Goal: Task Accomplishment & Management: Complete application form

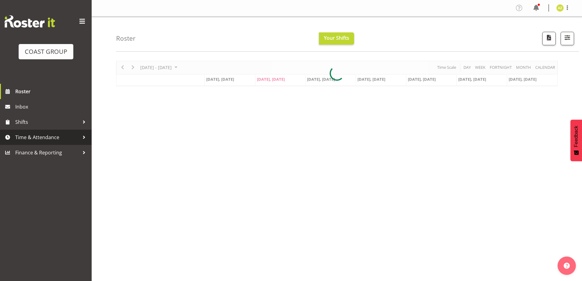
click at [50, 140] on span "Time & Attendance" at bounding box center [47, 137] width 64 height 9
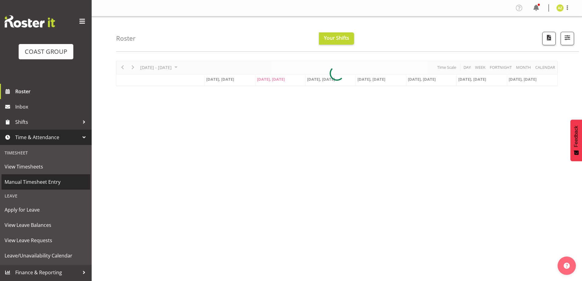
click at [55, 184] on span "Manual Timesheet Entry" at bounding box center [46, 181] width 83 height 9
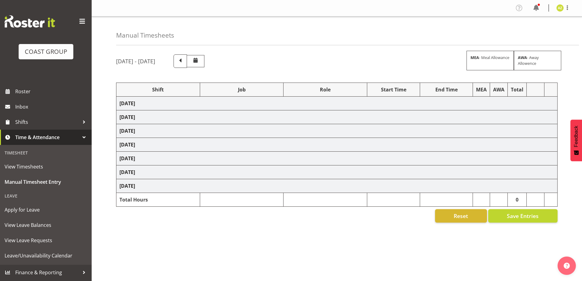
select select "47759"
select select "7032"
select select "47759"
select select "7032"
select select "47759"
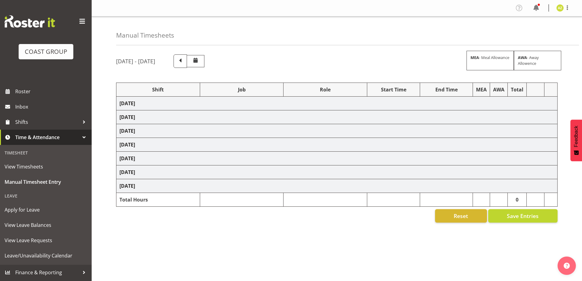
select select "7032"
select select "47759"
select select "7032"
select select "47759"
select select "7032"
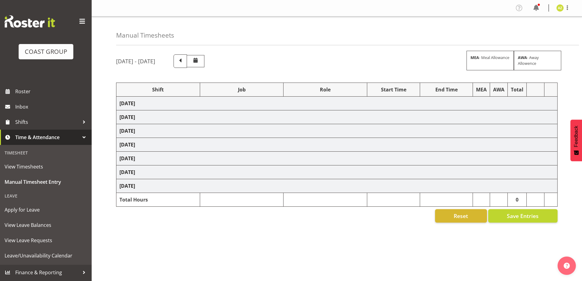
select select "8"
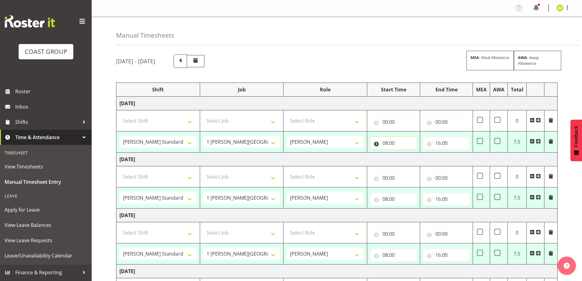
click at [386, 148] on input "08:00" at bounding box center [393, 143] width 46 height 12
click at [410, 156] on select "00 01 02 03 04 05 06 07 08 09 10 11 12 13 14 15 16 17 18 19 20 21 22 23" at bounding box center [412, 159] width 14 height 12
select select "7"
click at [405, 153] on select "00 01 02 03 04 05 06 07 08 09 10 11 12 13 14 15 16 17 18 19 20 21 22 23" at bounding box center [412, 159] width 14 height 12
type input "07:00"
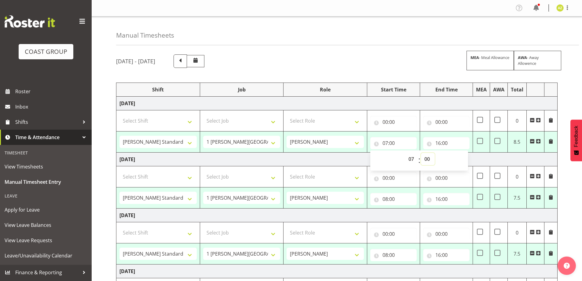
click at [429, 161] on select "00 01 02 03 04 05 06 07 08 09 10 11 12 13 14 15 16 17 18 19 20 21 22 23 24 25 2…" at bounding box center [428, 159] width 14 height 12
select select "30"
click at [421, 153] on select "00 01 02 03 04 05 06 07 08 09 10 11 12 13 14 15 16 17 18 19 20 21 22 23 24 25 2…" at bounding box center [428, 159] width 14 height 12
type input "07:30"
click at [410, 197] on input "08:00" at bounding box center [393, 199] width 46 height 12
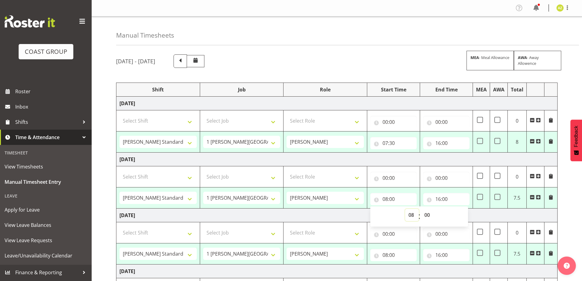
click at [413, 217] on select "00 01 02 03 04 05 06 07 08 09 10 11 12 13 14 15 16 17 18 19 20 21 22 23" at bounding box center [412, 215] width 14 height 12
select select "7"
click at [405, 209] on select "00 01 02 03 04 05 06 07 08 09 10 11 12 13 14 15 16 17 18 19 20 21 22 23" at bounding box center [412, 215] width 14 height 12
type input "07:00"
drag, startPoint x: 429, startPoint y: 215, endPoint x: 426, endPoint y: 209, distance: 7.3
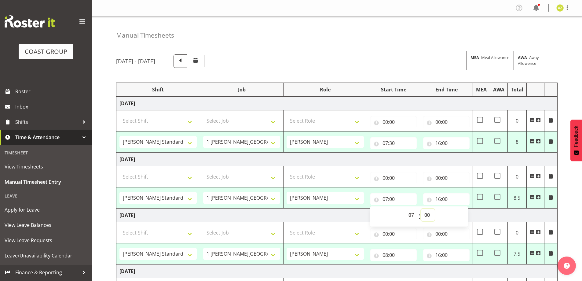
click at [429, 215] on select "00 01 02 03 04 05 06 07 08 09 10 11 12 13 14 15 16 17 18 19 20 21 22 23 24 25 2…" at bounding box center [428, 215] width 14 height 12
select select "30"
click at [421, 209] on select "00 01 02 03 04 05 06 07 08 09 10 11 12 13 14 15 16 17 18 19 20 21 22 23 24 25 2…" at bounding box center [428, 215] width 14 height 12
type input "07:30"
click at [399, 252] on input "08:00" at bounding box center [393, 255] width 46 height 12
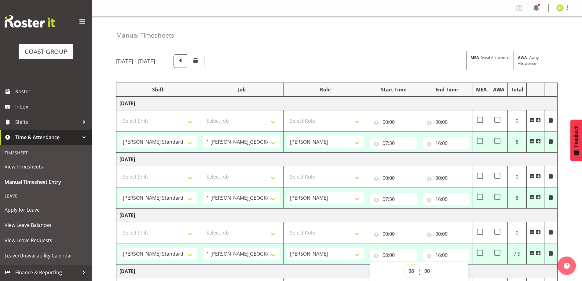
click at [409, 271] on select "00 01 02 03 04 05 06 07 08 09 10 11 12 13 14 15 16 17 18 19 20 21 22 23" at bounding box center [412, 271] width 14 height 12
select select "7"
click at [405, 265] on select "00 01 02 03 04 05 06 07 08 09 10 11 12 13 14 15 16 17 18 19 20 21 22 23" at bounding box center [412, 271] width 14 height 12
type input "07:00"
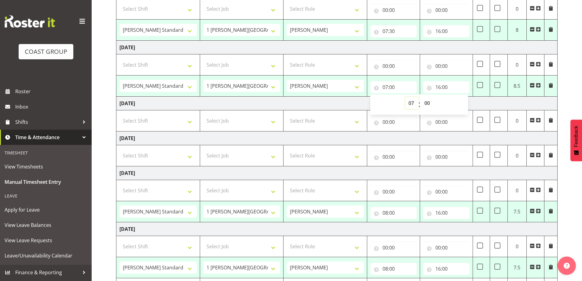
scroll to position [183, 0]
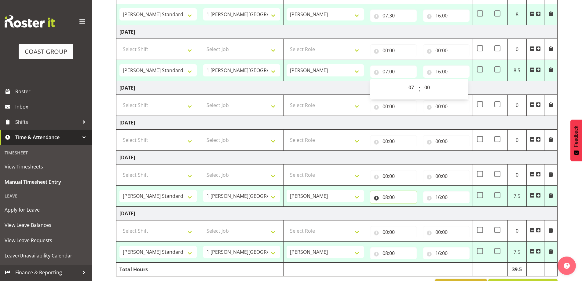
click at [391, 198] on input "08:00" at bounding box center [393, 197] width 46 height 12
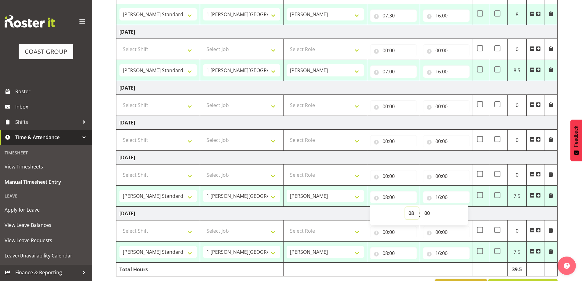
drag, startPoint x: 412, startPoint y: 216, endPoint x: 410, endPoint y: 208, distance: 7.6
click at [411, 215] on select "00 01 02 03 04 05 06 07 08 09 10 11 12 13 14 15 16 17 18 19 20 21 22 23" at bounding box center [412, 213] width 14 height 12
select select "7"
click at [405, 207] on select "00 01 02 03 04 05 06 07 08 09 10 11 12 13 14 15 16 17 18 19 20 21 22 23" at bounding box center [412, 213] width 14 height 12
type input "07:00"
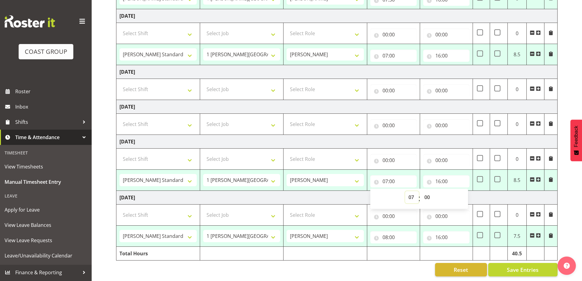
scroll to position [204, 0]
click at [385, 234] on input "08:00" at bounding box center [393, 237] width 46 height 12
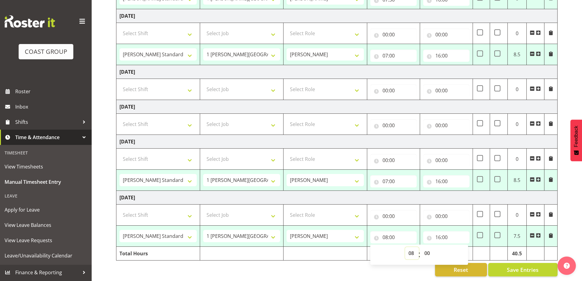
click at [409, 250] on select "00 01 02 03 04 05 06 07 08 09 10 11 12 13 14 15 16 17 18 19 20 21 22 23" at bounding box center [412, 253] width 14 height 12
select select "7"
click at [405, 247] on select "00 01 02 03 04 05 06 07 08 09 10 11 12 13 14 15 16 17 18 19 20 21 22 23" at bounding box center [412, 253] width 14 height 12
type input "07:00"
click at [427, 248] on select "00 01 02 03 04 05 06 07 08 09 10 11 12 13 14 15 16 17 18 19 20 21 22 23 24 25 2…" at bounding box center [428, 253] width 14 height 12
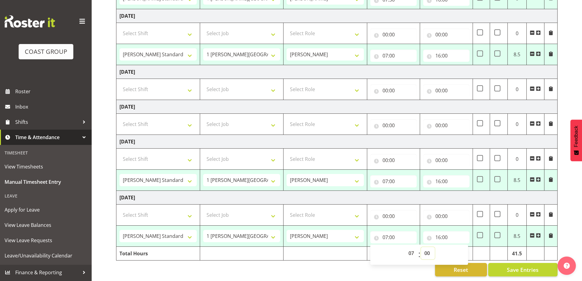
select select "30"
click at [421, 247] on select "00 01 02 03 04 05 06 07 08 09 10 11 12 13 14 15 16 17 18 19 20 21 22 23 24 25 2…" at bounding box center [428, 253] width 14 height 12
type input "07:30"
click at [409, 260] on div "00 01 02 03 04 05 06 07 08 09 10 11 12 13 14 15 16 17 18 19 20 21 22 23 : 00 01…" at bounding box center [419, 255] width 98 height 20
click at [516, 266] on span "Save Entries" at bounding box center [523, 270] width 32 height 8
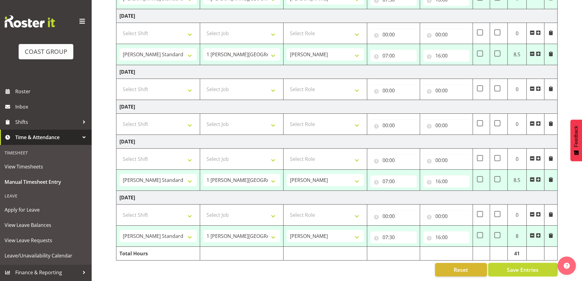
select select "47759"
select select "7032"
type input "07:30"
type input "16:00"
select select "47759"
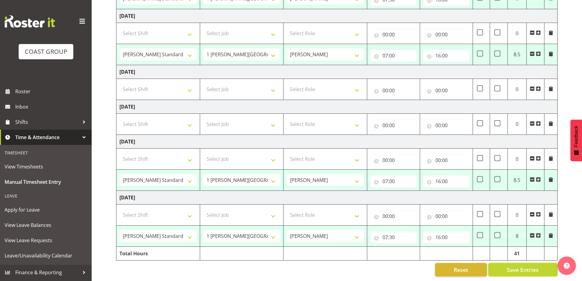
select select "7032"
type input "07:30"
type input "16:00"
select select "47759"
select select "7032"
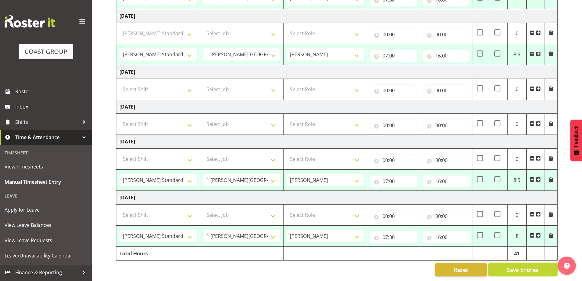
type input "07:00"
type input "16:00"
select select "47759"
select select "7032"
type input "07:00"
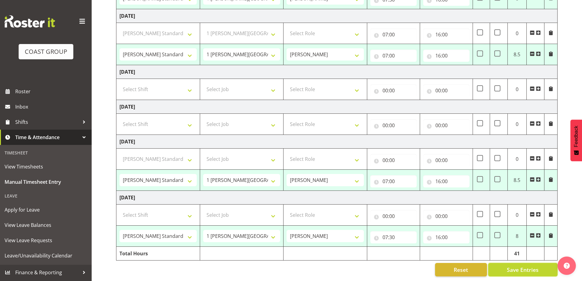
type input "16:00"
select select "47759"
select select "7032"
type input "07:30"
type input "16:00"
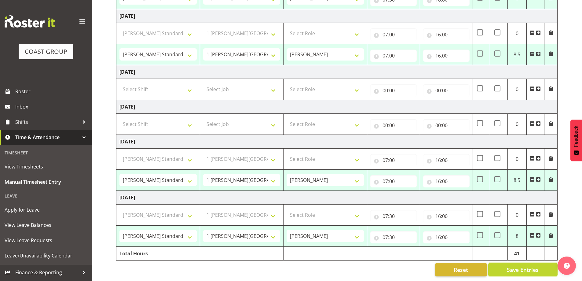
select select "47759"
select select "7032"
select select "47759"
select select "7032"
select select "47759"
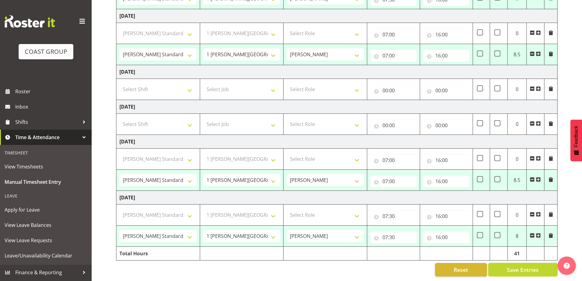
select select "7032"
select select "47759"
select select "7032"
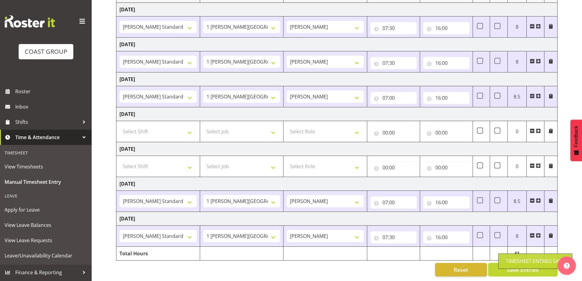
scroll to position [0, 0]
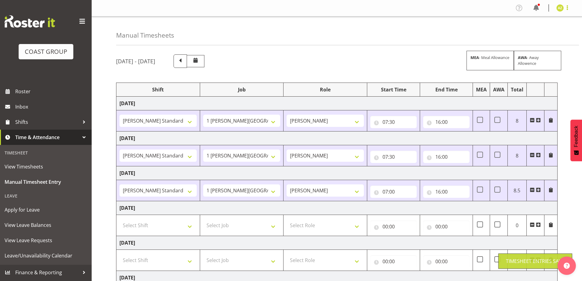
click at [568, 8] on span at bounding box center [567, 7] width 7 height 7
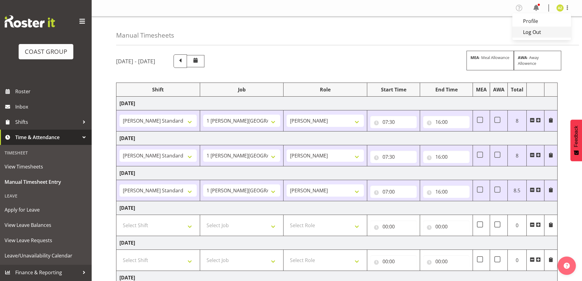
click at [551, 35] on link "Log Out" at bounding box center [542, 32] width 59 height 11
